Goal: Find specific page/section: Find specific page/section

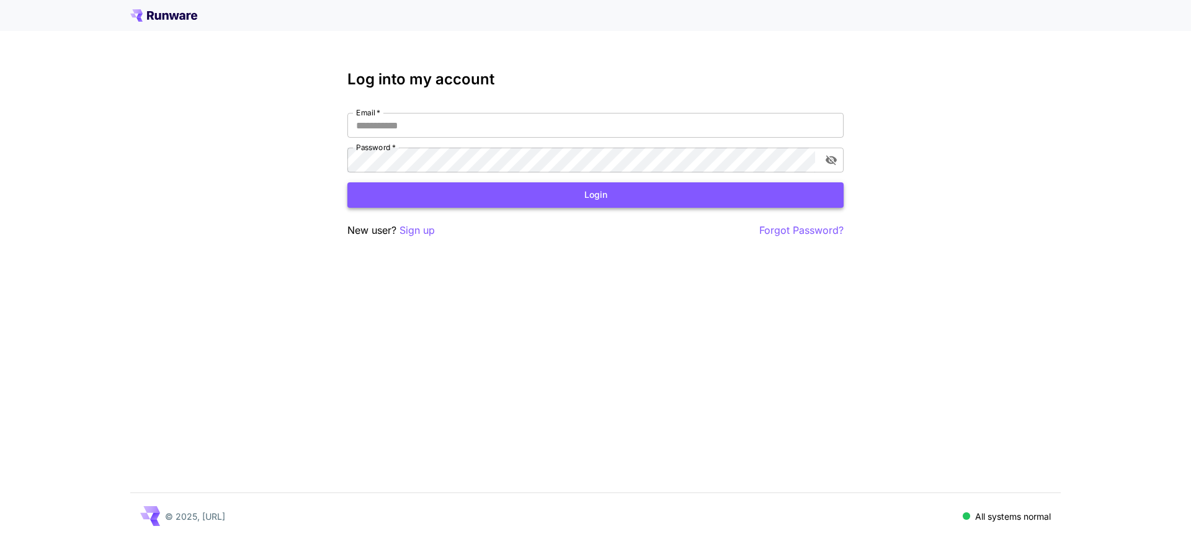
type input "**********"
click at [531, 189] on button "Login" at bounding box center [595, 194] width 496 height 25
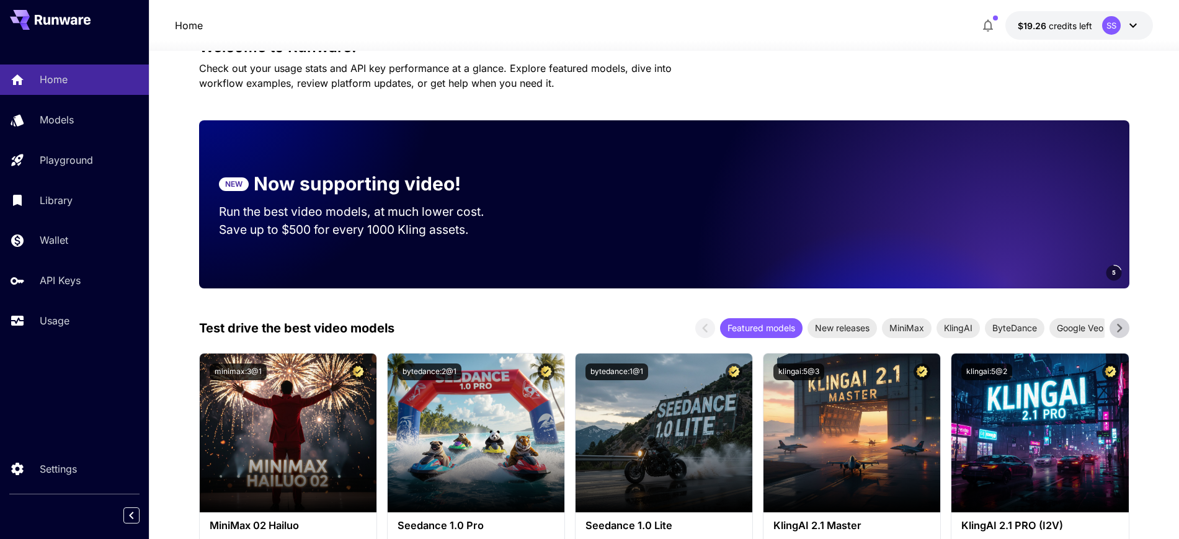
scroll to position [155, 0]
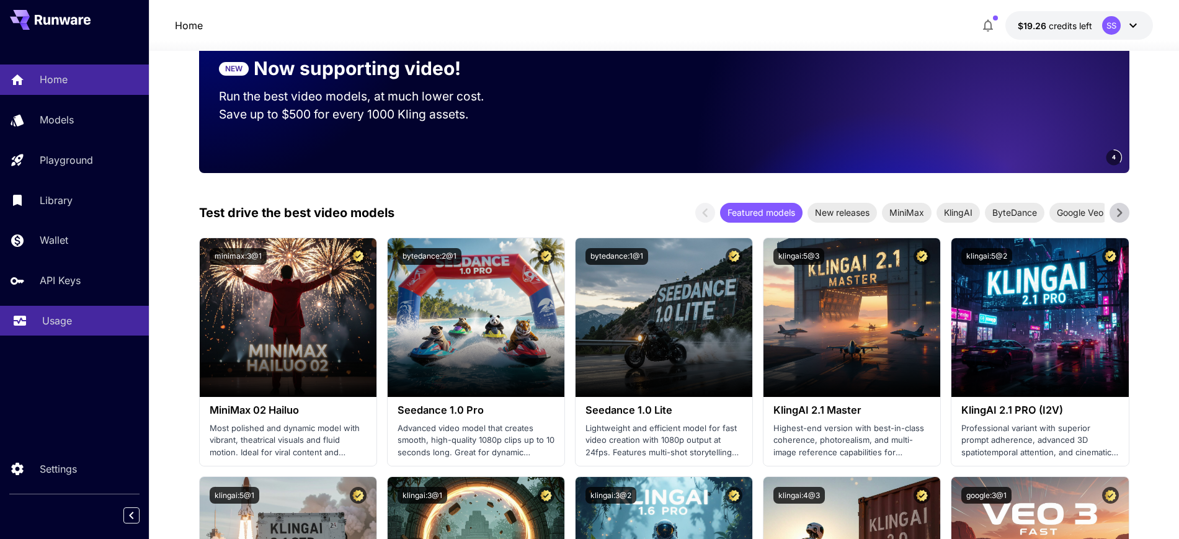
click at [49, 318] on p "Usage" at bounding box center [57, 320] width 30 height 15
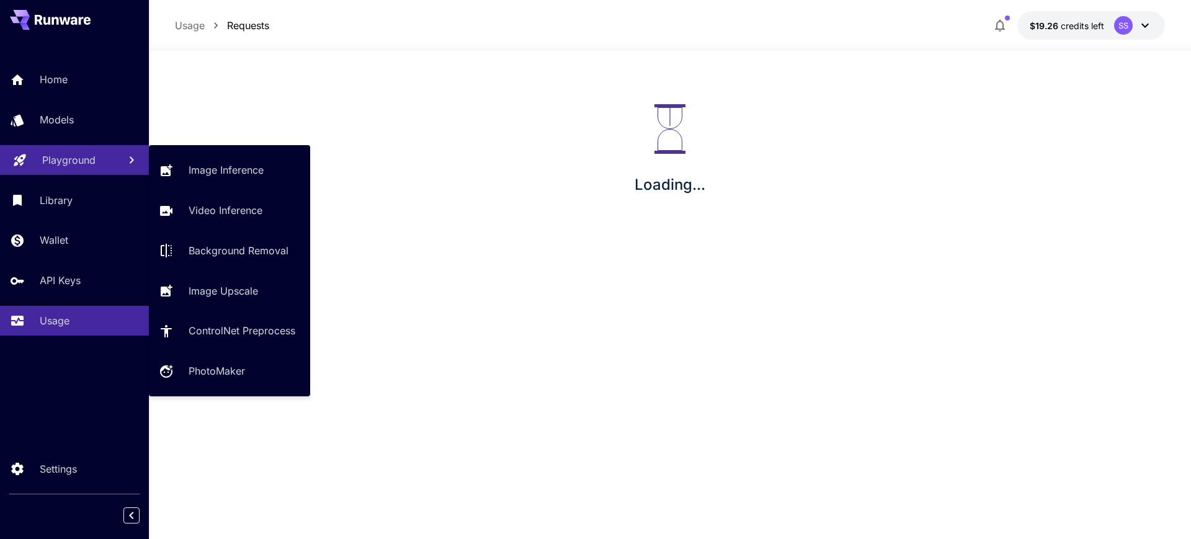
click at [63, 164] on p "Playground" at bounding box center [68, 160] width 53 height 15
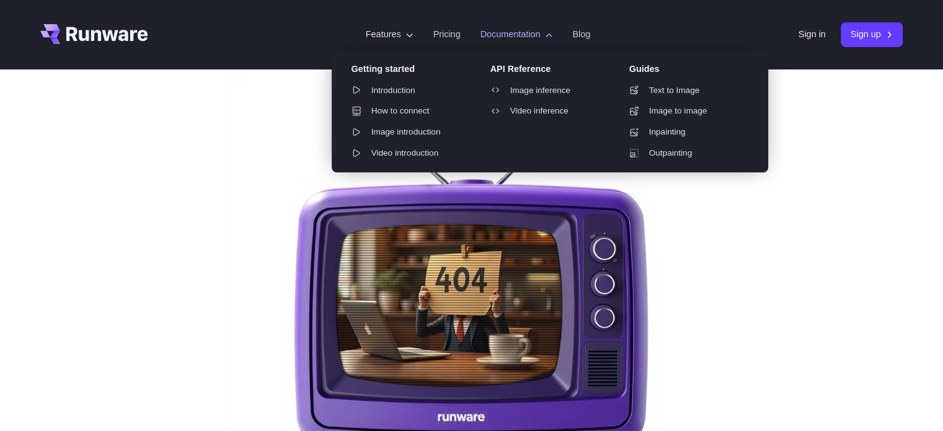
click at [520, 110] on link "Video inference" at bounding box center [545, 111] width 129 height 19
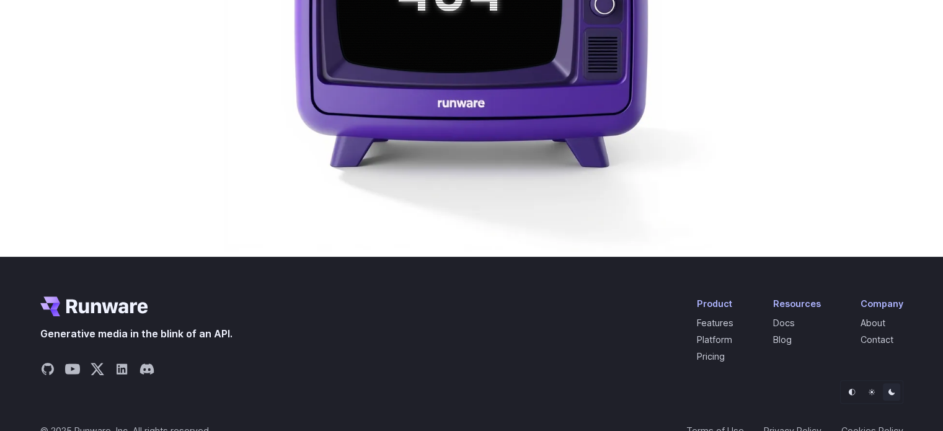
scroll to position [342, 0]
